Goal: Check status: Check status

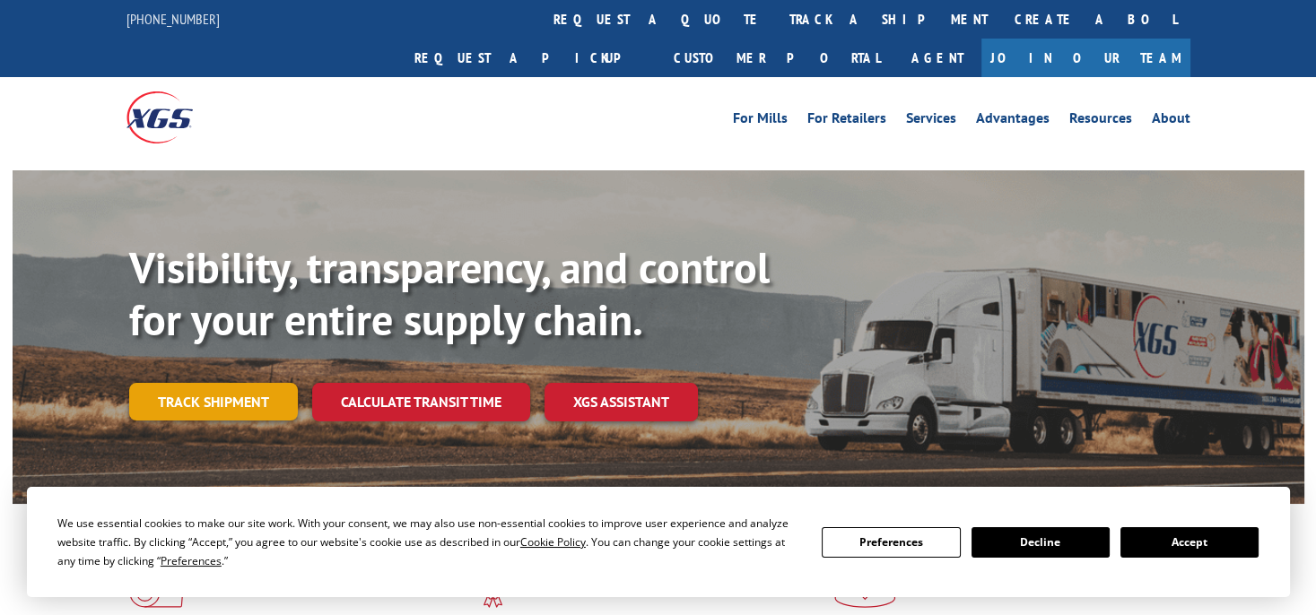
click at [202, 383] on link "Track shipment" at bounding box center [213, 402] width 169 height 38
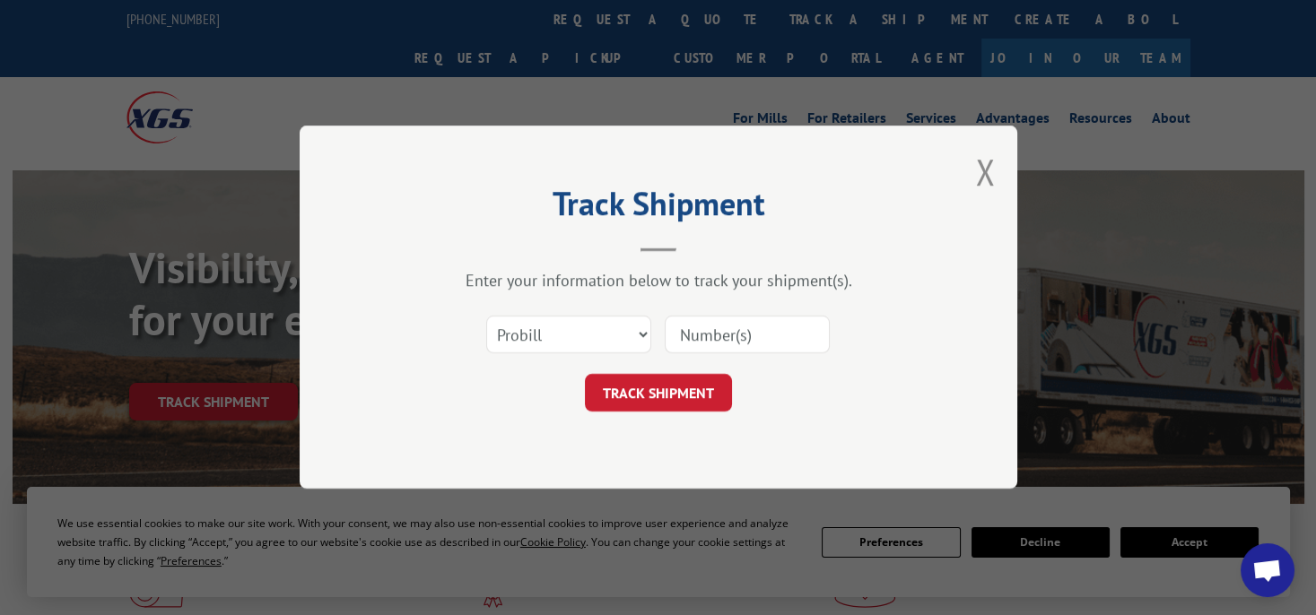
click at [593, 308] on div "Select category... Probill BOL PO" at bounding box center [658, 335] width 538 height 59
click at [593, 327] on select "Select category... Probill BOL PO" at bounding box center [568, 336] width 165 height 38
select select "po"
click at [486, 317] on select "Select category... Probill BOL PO" at bounding box center [568, 336] width 165 height 38
click at [725, 331] on input at bounding box center [747, 336] width 165 height 38
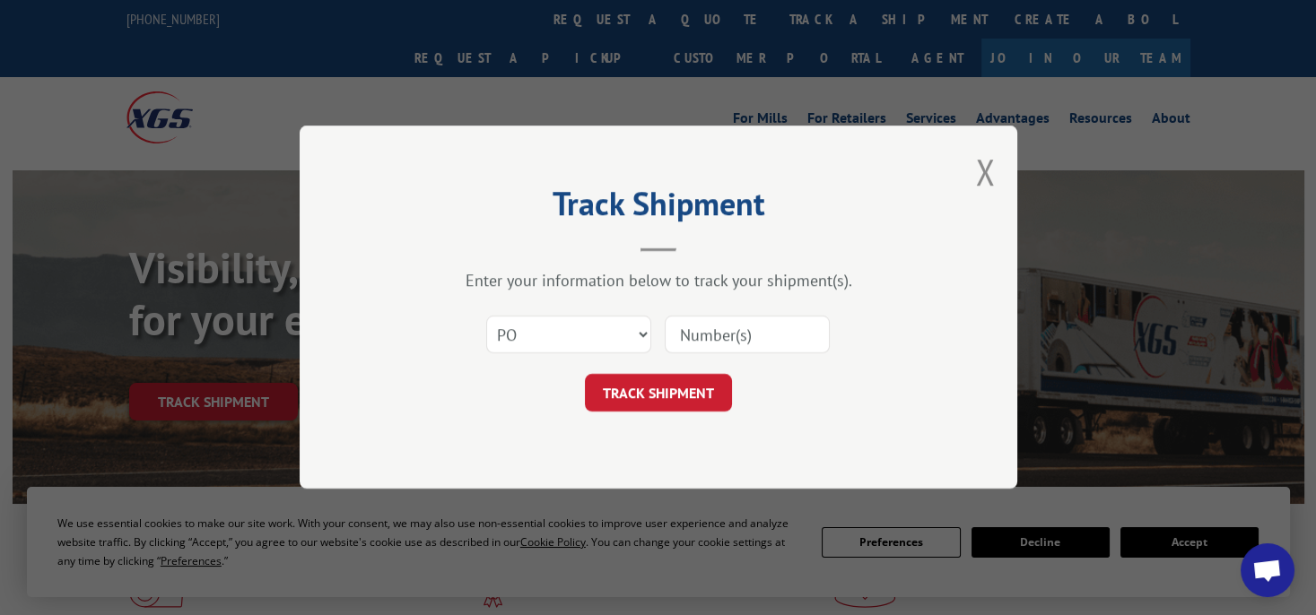
paste input "295609515"
type input "295609515"
click at [656, 405] on button "TRACK SHIPMENT" at bounding box center [658, 394] width 147 height 38
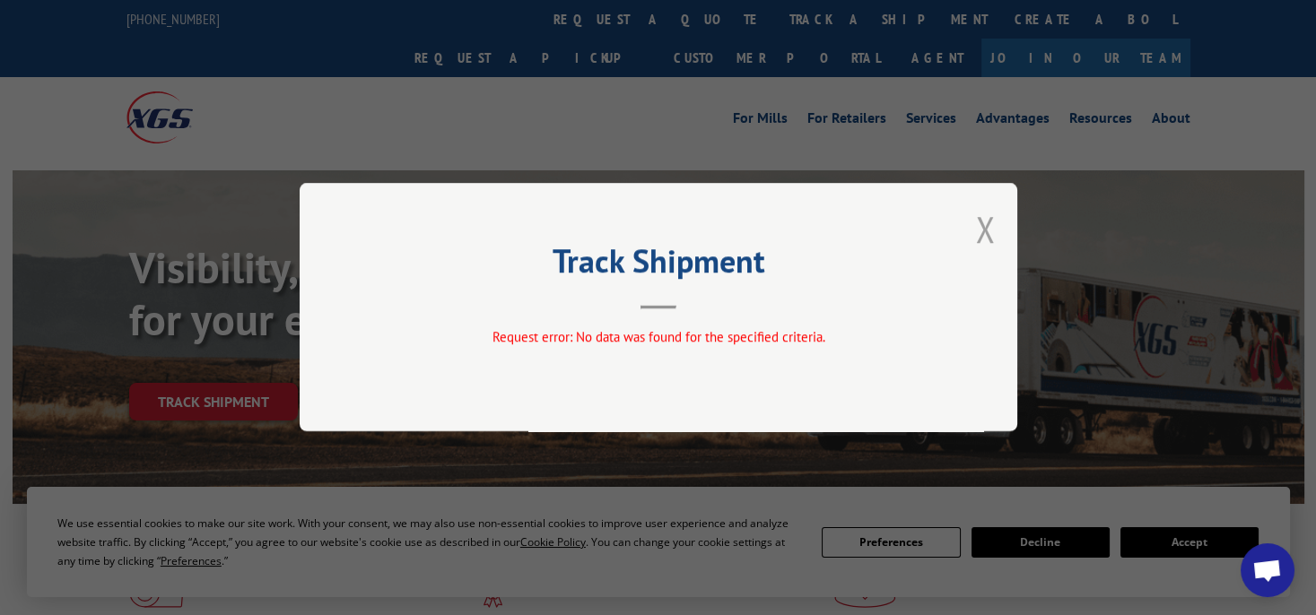
click at [984, 242] on button "Close modal" at bounding box center [985, 229] width 20 height 48
